Goal: Transaction & Acquisition: Purchase product/service

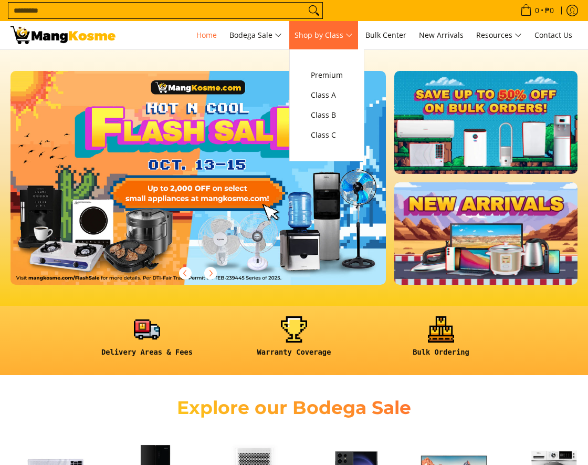
click at [335, 29] on span "Shop by Class" at bounding box center [324, 35] width 58 height 13
click at [330, 99] on span "Class A" at bounding box center [327, 95] width 32 height 13
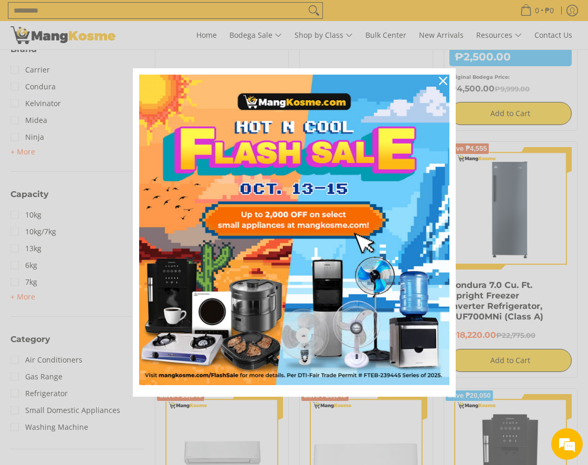
scroll to position [368, 0]
click at [441, 81] on icon "close icon" at bounding box center [443, 81] width 8 height 8
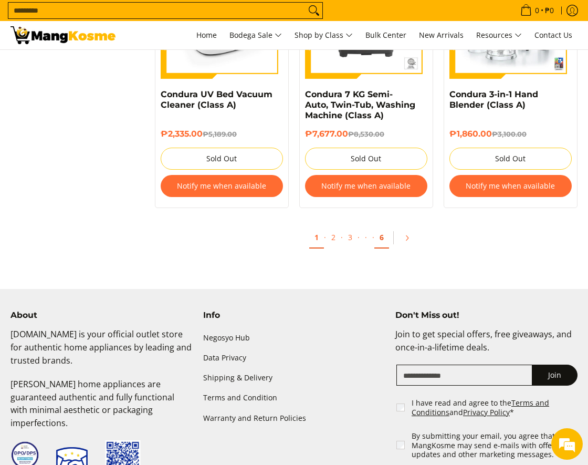
scroll to position [0, 0]
click at [409, 241] on icon "Pagination" at bounding box center [406, 237] width 7 height 7
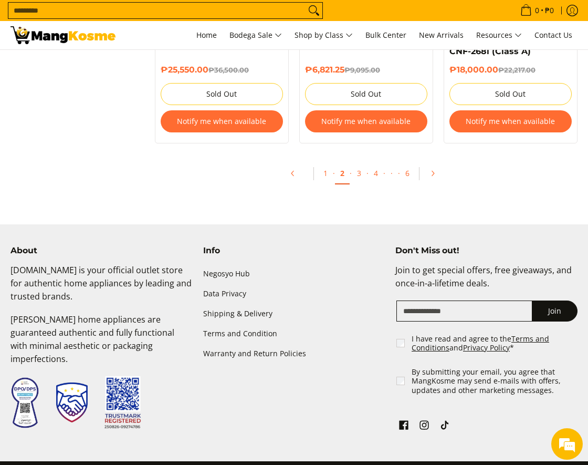
scroll to position [2314, 0]
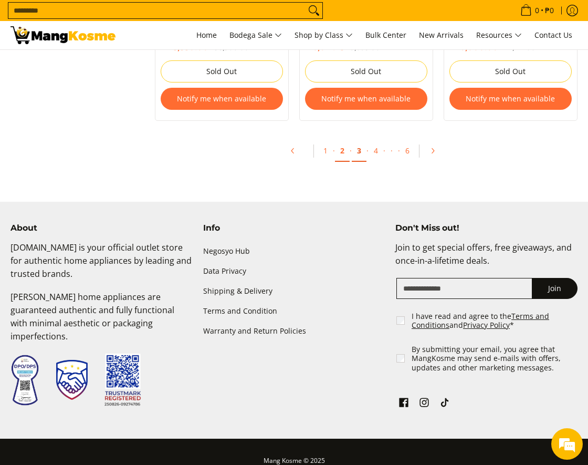
click at [360, 140] on link "3" at bounding box center [359, 151] width 15 height 22
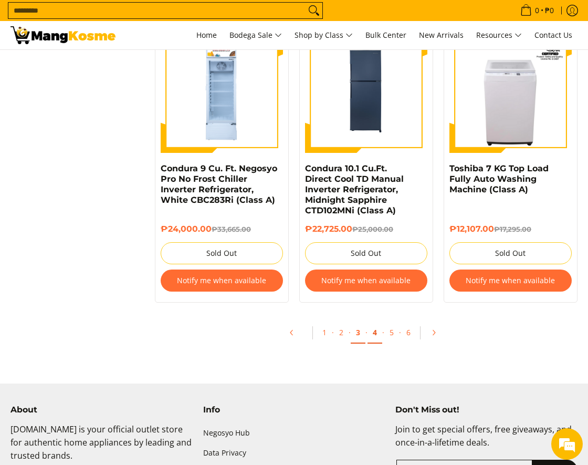
click at [378, 333] on link "4" at bounding box center [375, 333] width 15 height 22
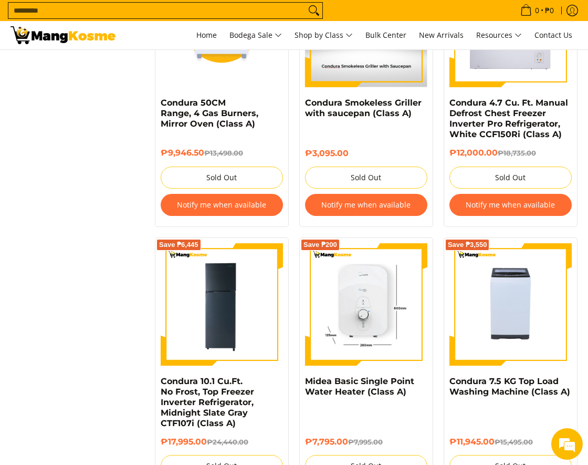
scroll to position [1943, 0]
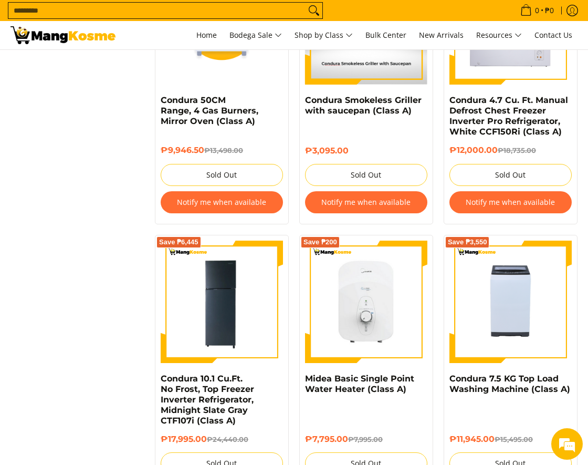
click at [84, 5] on input "Search..." at bounding box center [156, 11] width 297 height 16
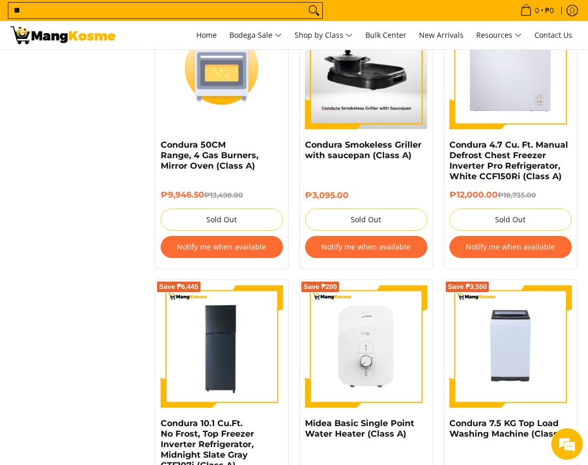
scroll to position [1854, 0]
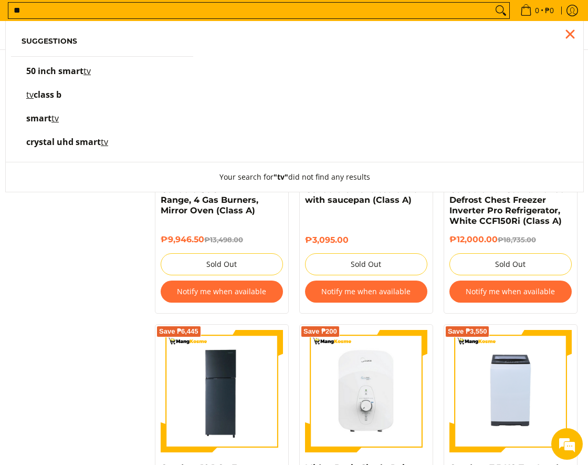
type input "**"
click at [493, 3] on button "Search" at bounding box center [501, 11] width 17 height 16
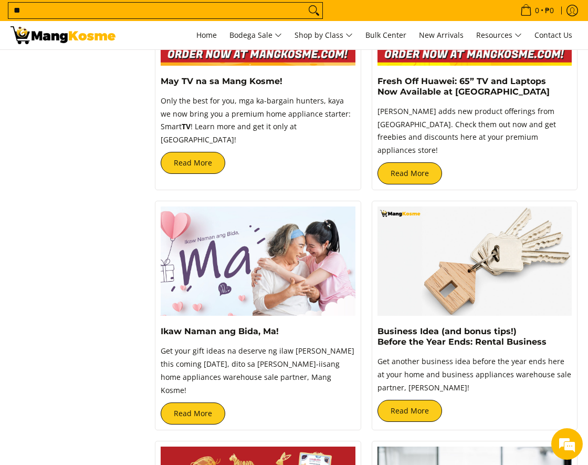
scroll to position [315, 0]
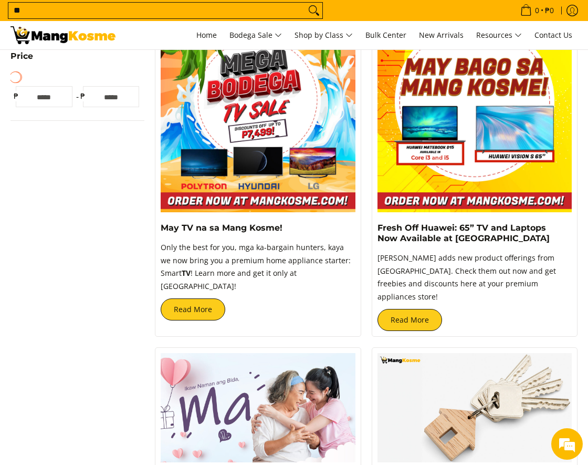
click at [529, 122] on img at bounding box center [475, 114] width 195 height 195
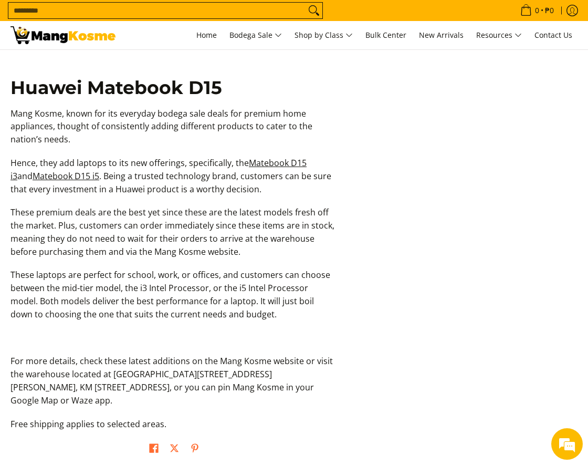
scroll to position [1786, 0]
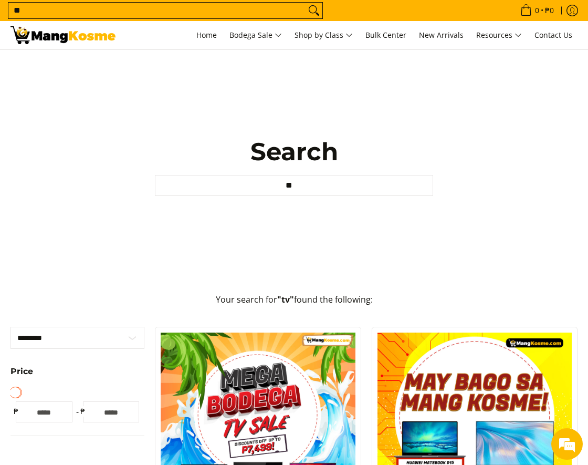
click at [308, 187] on input "**" at bounding box center [294, 185] width 278 height 21
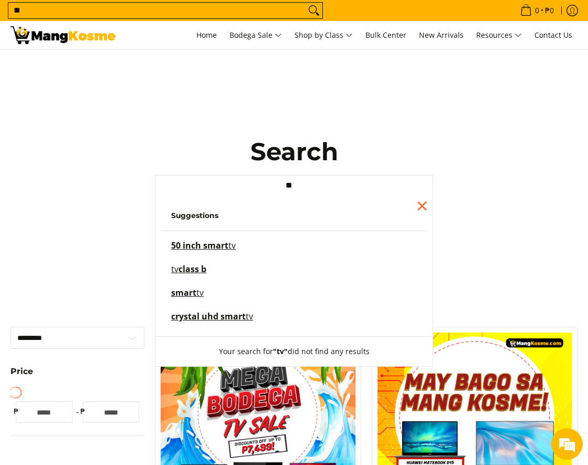
type input "*"
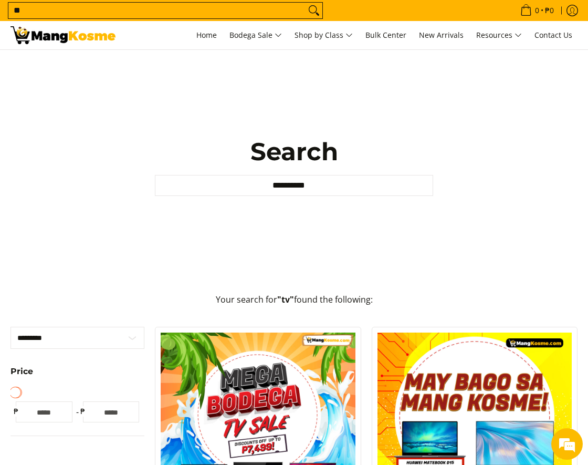
type input "**********"
click at [209, 337] on button "Your search for "tv" did not find any results" at bounding box center [295, 351] width 172 height 29
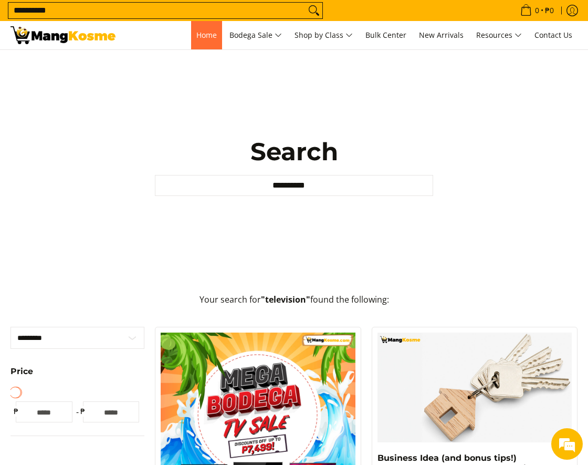
click at [197, 36] on span "Home" at bounding box center [206, 35] width 20 height 10
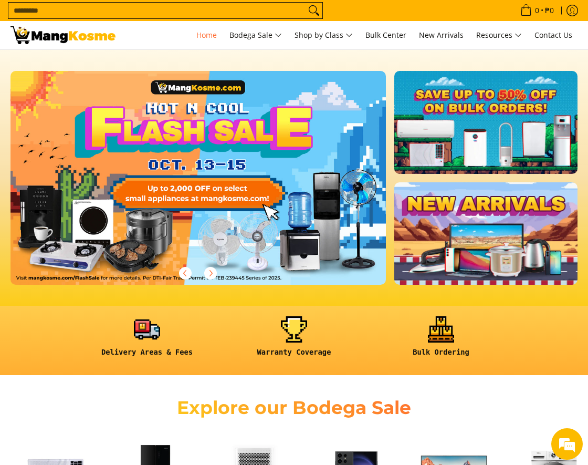
click at [480, 182] on link at bounding box center [485, 233] width 183 height 103
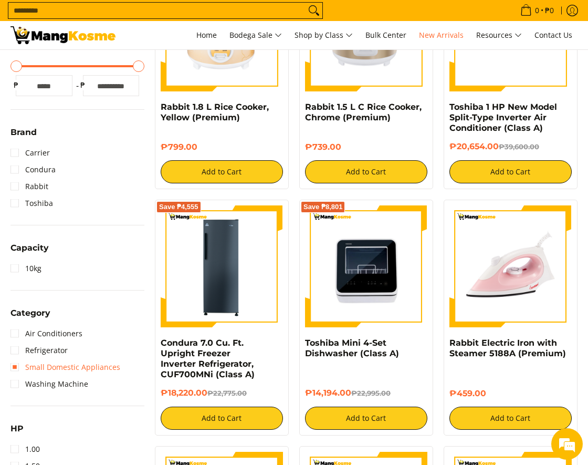
scroll to position [156, 0]
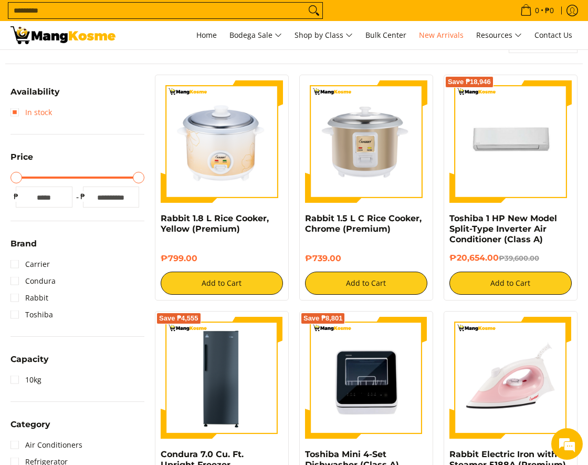
click at [19, 114] on link "In stock" at bounding box center [31, 112] width 41 height 17
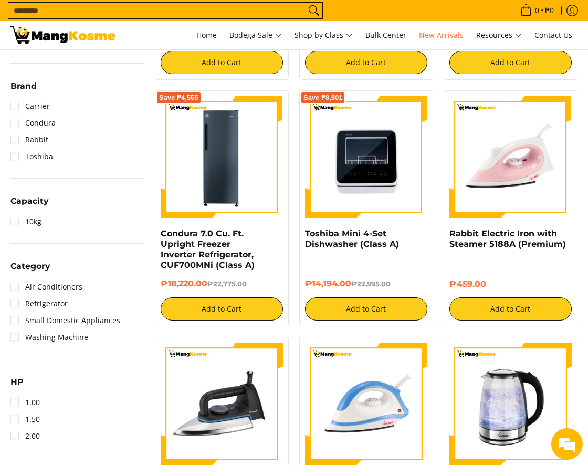
scroll to position [400, 0]
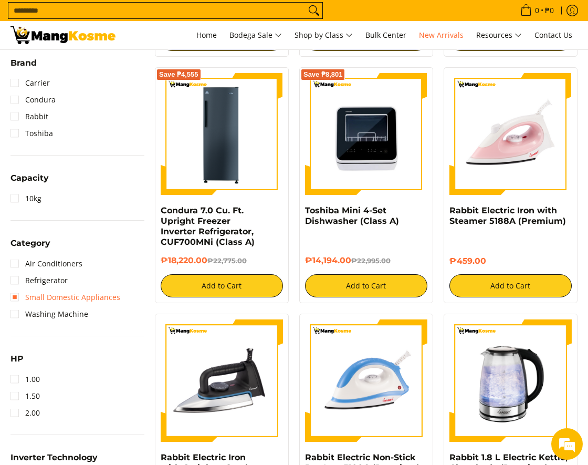
click at [79, 294] on link "Small Domestic Appliances" at bounding box center [66, 297] width 110 height 17
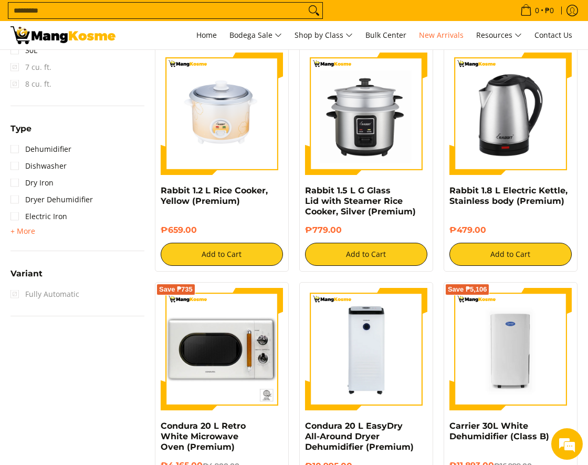
scroll to position [925, 0]
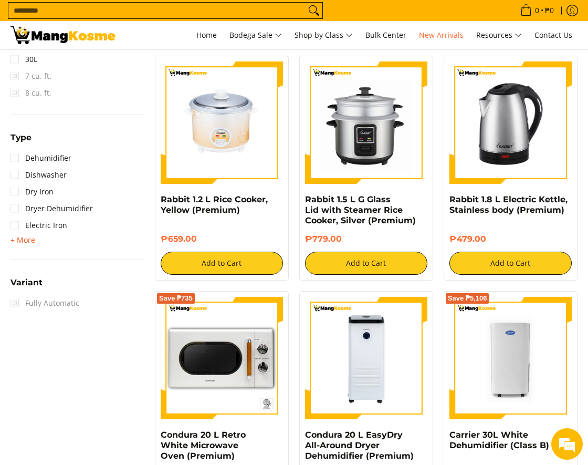
click at [20, 238] on span "+ More" at bounding box center [23, 240] width 25 height 8
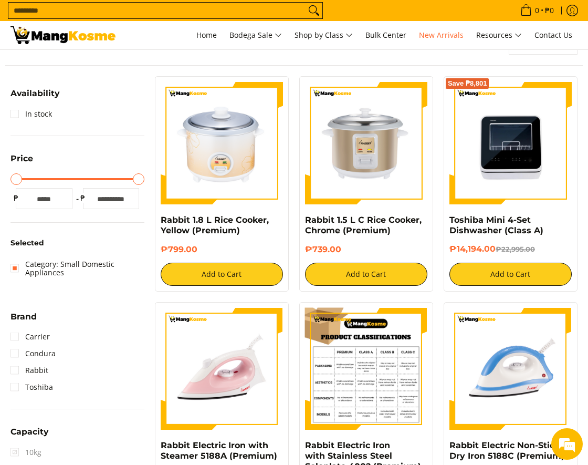
scroll to position [0, 0]
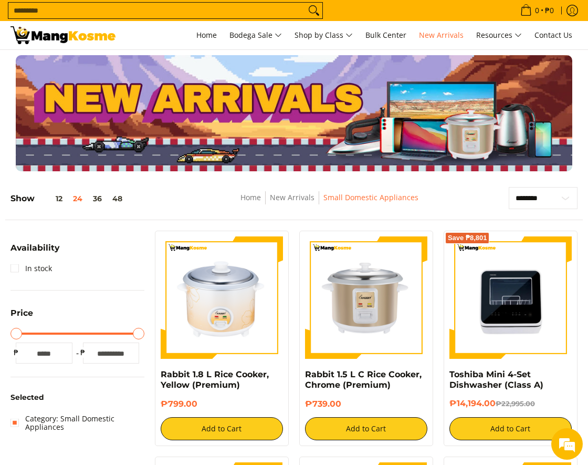
click at [288, 192] on span "New Arrivals" at bounding box center [292, 197] width 45 height 13
click at [251, 196] on link "Home" at bounding box center [251, 197] width 20 height 10
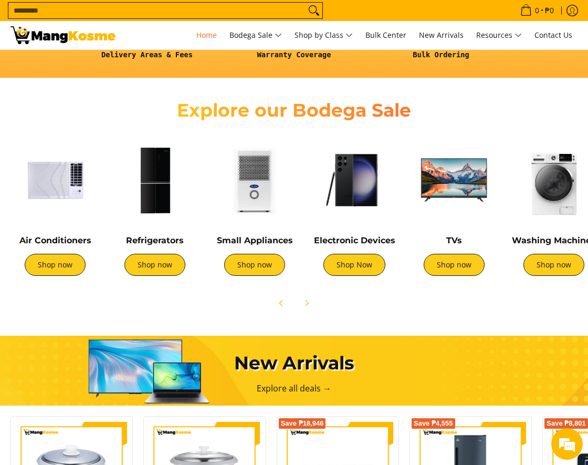
scroll to position [315, 0]
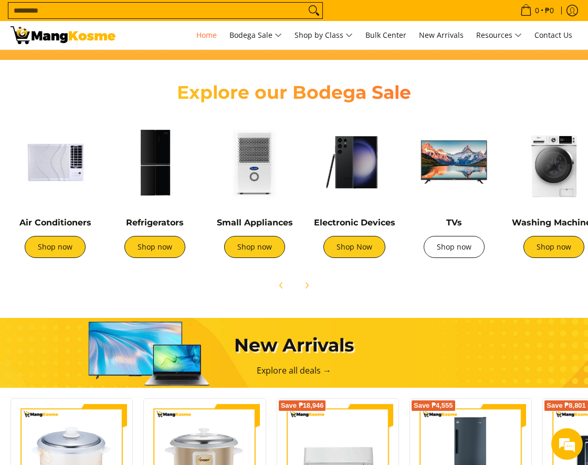
click at [462, 250] on link "Shop now" at bounding box center [454, 247] width 61 height 22
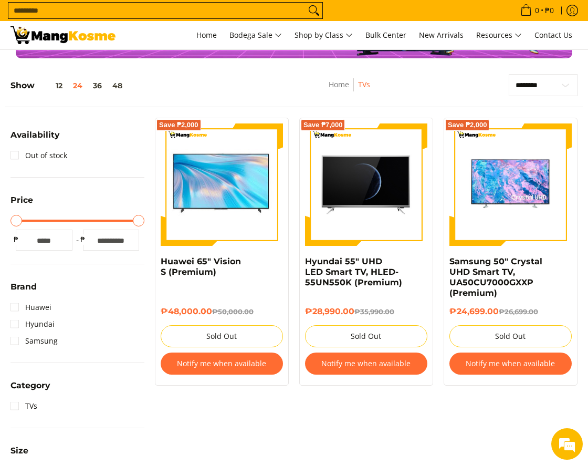
scroll to position [105, 0]
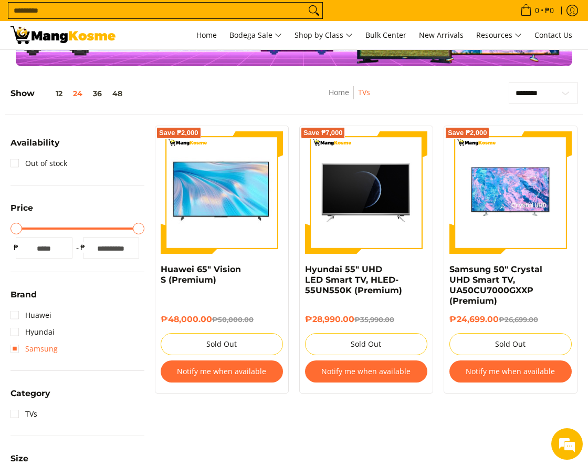
click at [16, 347] on link "Samsung" at bounding box center [34, 348] width 47 height 17
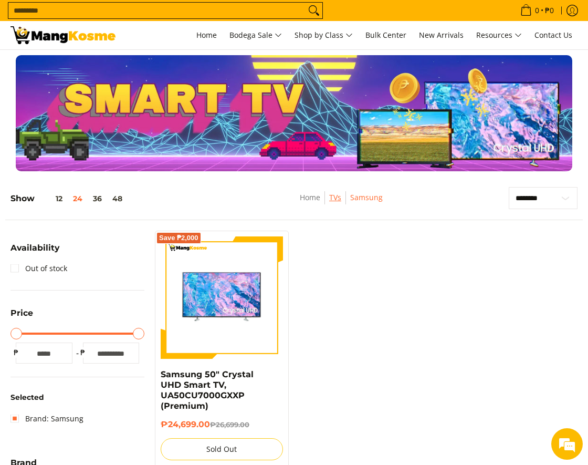
click at [337, 198] on link "TVs" at bounding box center [335, 197] width 12 height 10
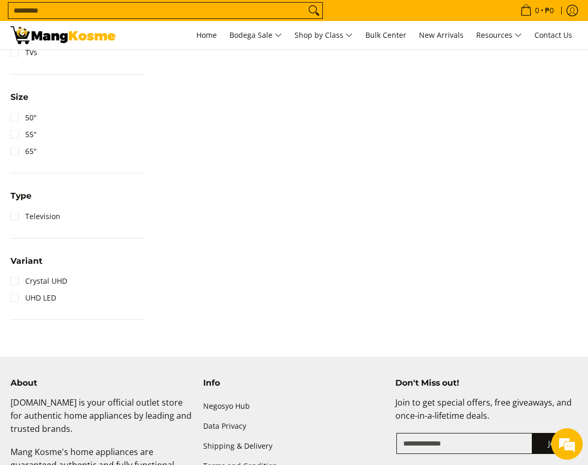
scroll to position [525, 0]
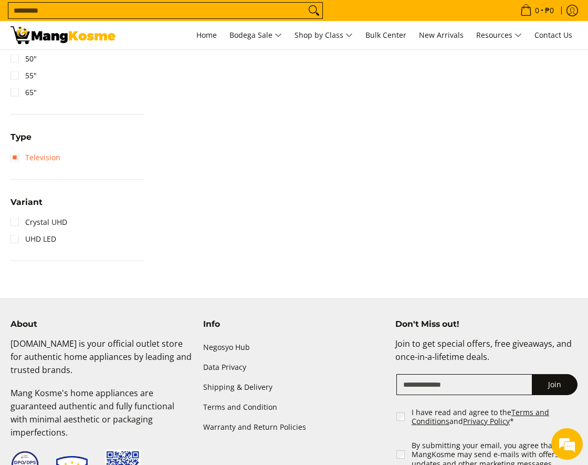
click at [18, 160] on link "Television" at bounding box center [36, 157] width 50 height 17
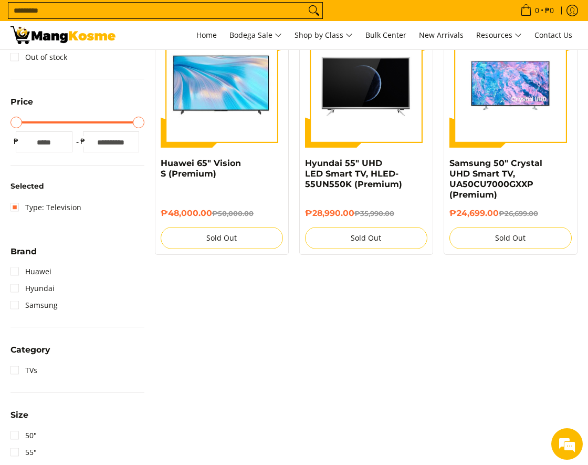
scroll to position [137, 0]
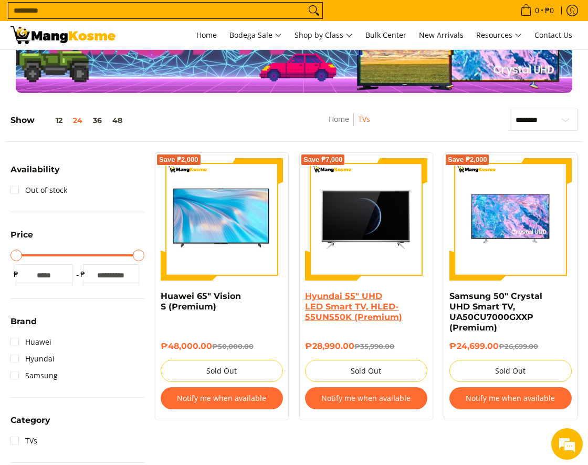
scroll to position [75, 0]
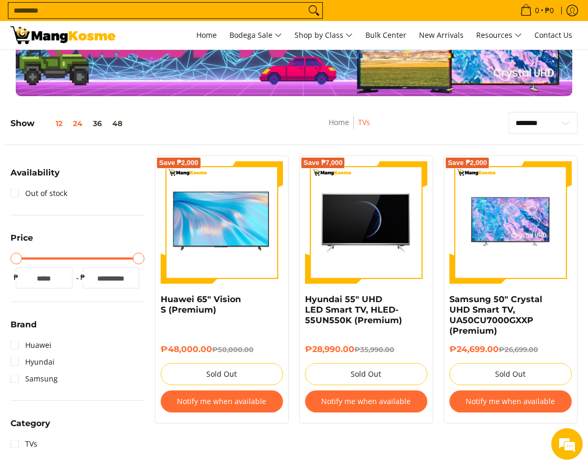
click at [61, 121] on button "12" at bounding box center [51, 123] width 33 height 8
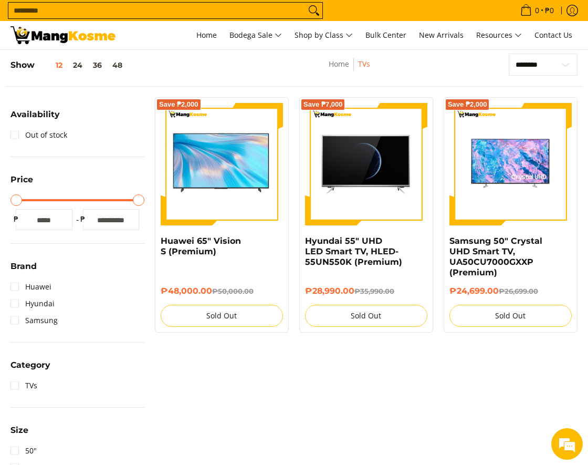
scroll to position [0, 0]
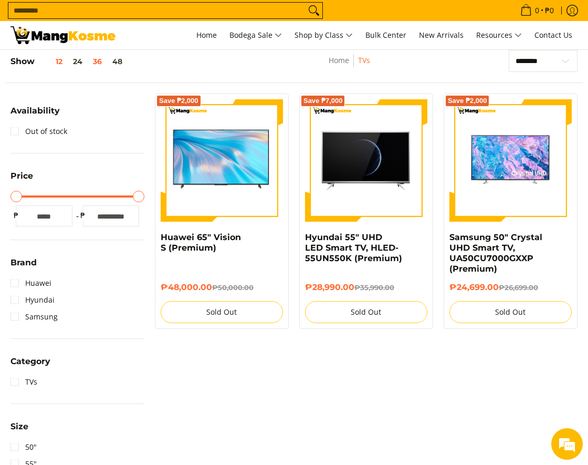
click at [100, 61] on button "36" at bounding box center [97, 61] width 19 height 8
drag, startPoint x: 55, startPoint y: 216, endPoint x: -27, endPoint y: 213, distance: 82.0
click at [0, 213] on html "Skip to Main Content Home Bodega Sale Shop by Class Bulk Center New Arrivals Re…" at bounding box center [294, 421] width 588 height 1117
type input "*****"
